Goal: Check status

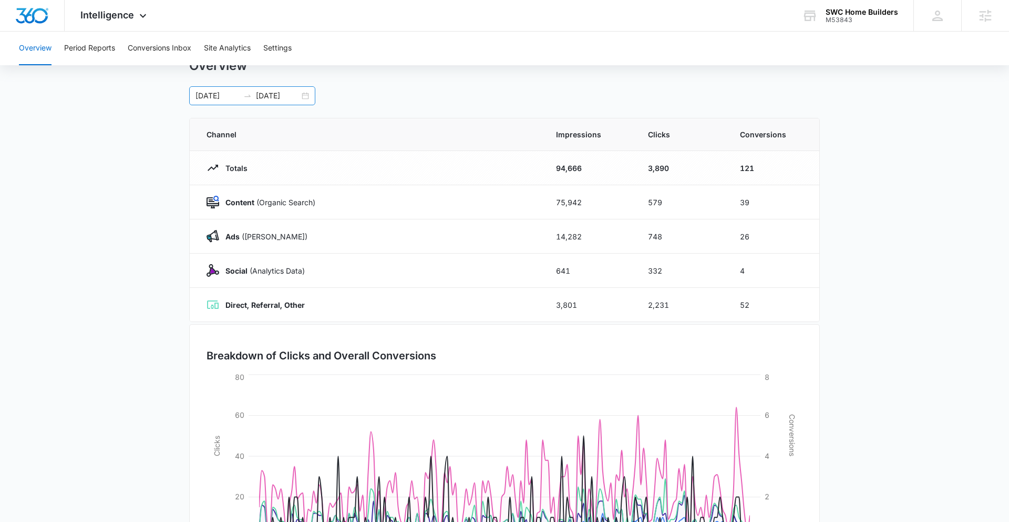
click at [300, 100] on div "[DATE] [DATE]" at bounding box center [252, 95] width 126 height 19
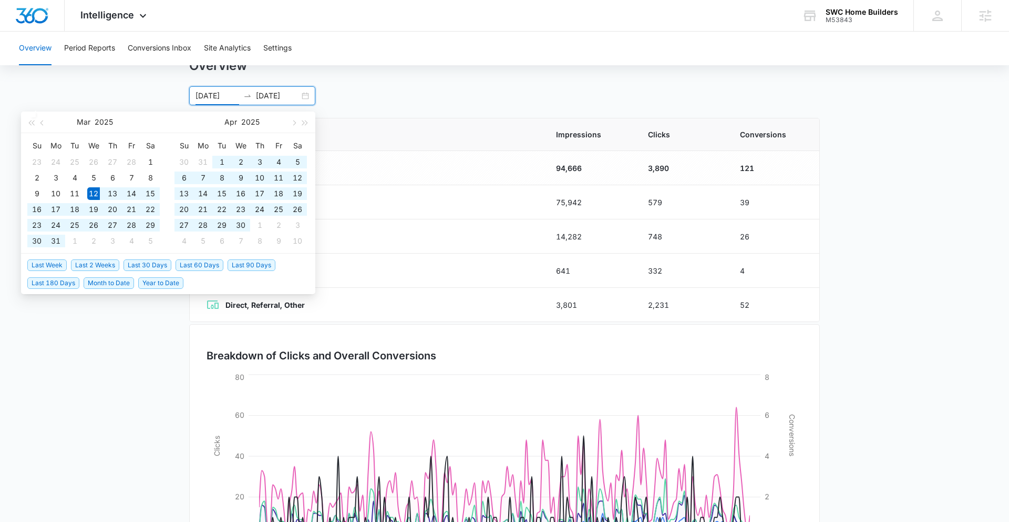
click at [307, 95] on div "03/12/2025 09/08/2025" at bounding box center [252, 95] width 126 height 19
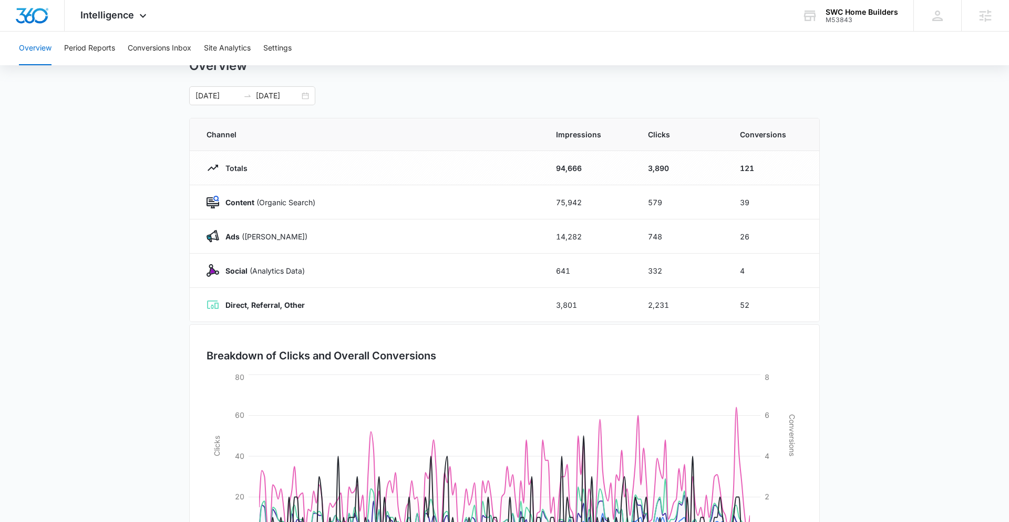
click at [431, 75] on div "Overview 03/12/2025 09/08/2025 Mar 2025 Su Mo Tu We Th Fr Sa 23 24 25 26 27 28 …" at bounding box center [504, 81] width 631 height 47
click at [309, 96] on div "03/12/2025 09/08/2025" at bounding box center [252, 95] width 126 height 19
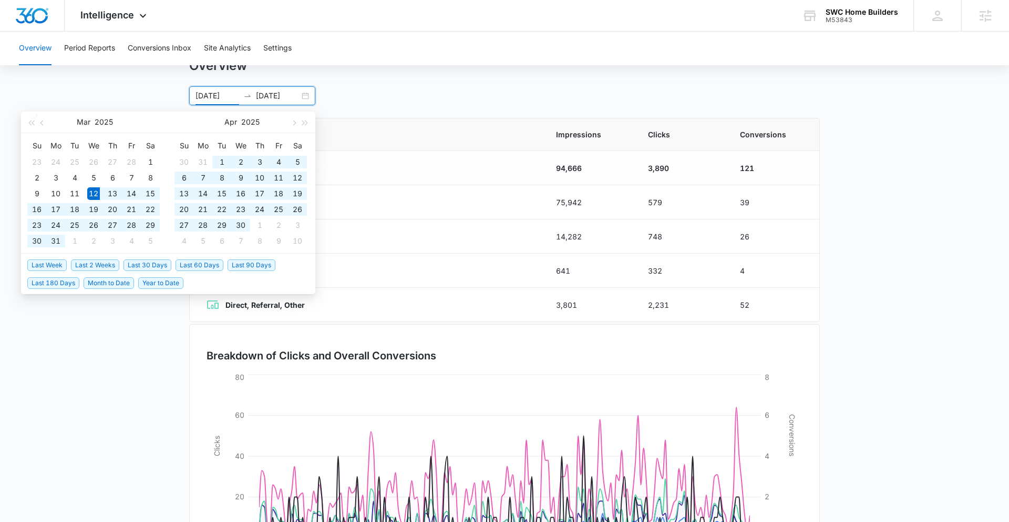
click at [254, 263] on span "Last 90 Days" at bounding box center [252, 265] width 48 height 12
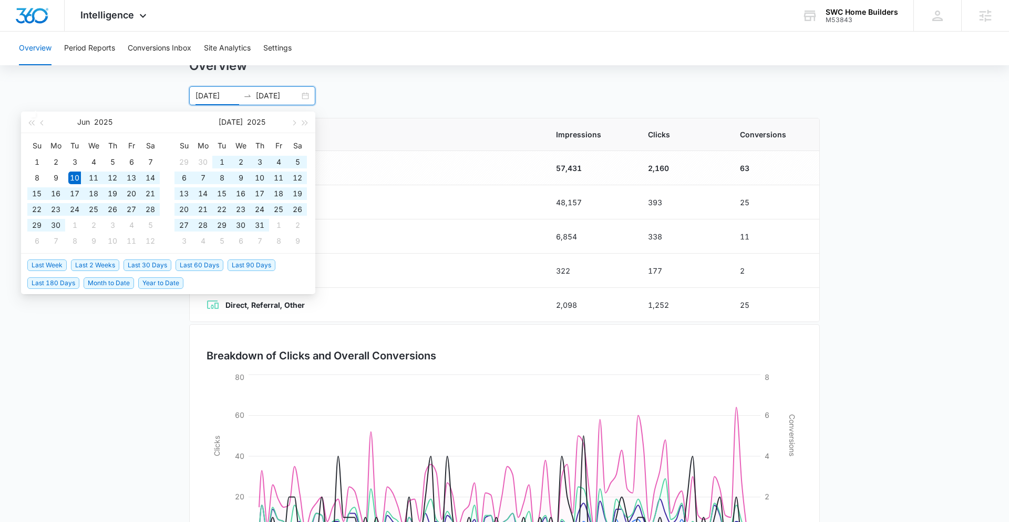
type input "06/10/2025"
